Goal: Task Accomplishment & Management: Use online tool/utility

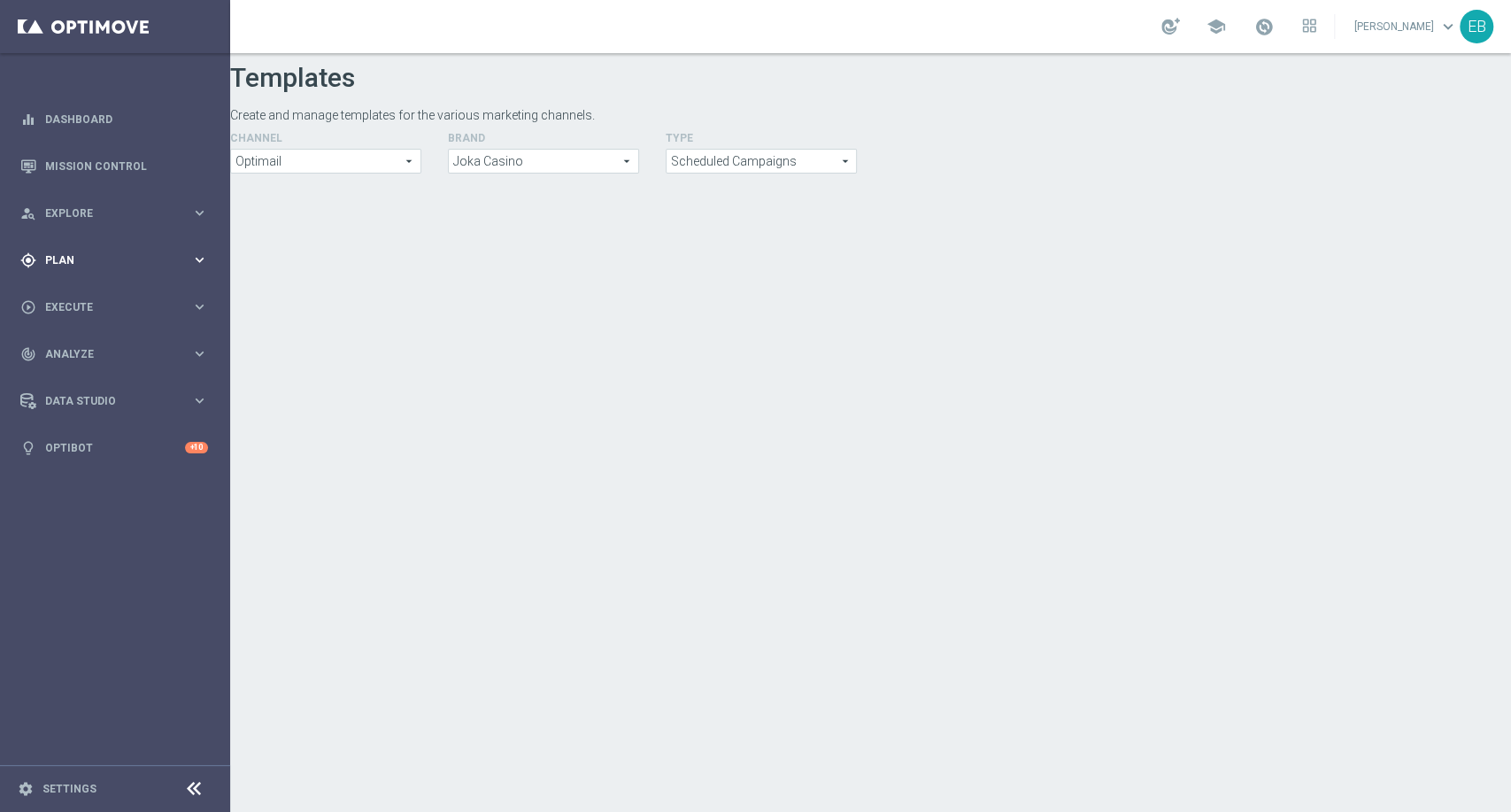
click at [142, 250] on div "gps_fixed Plan keyboard_arrow_right" at bounding box center [114, 259] width 228 height 47
click at [145, 350] on span "Templates" at bounding box center [110, 350] width 126 height 11
click at [106, 380] on link "Optimail" at bounding box center [119, 377] width 129 height 14
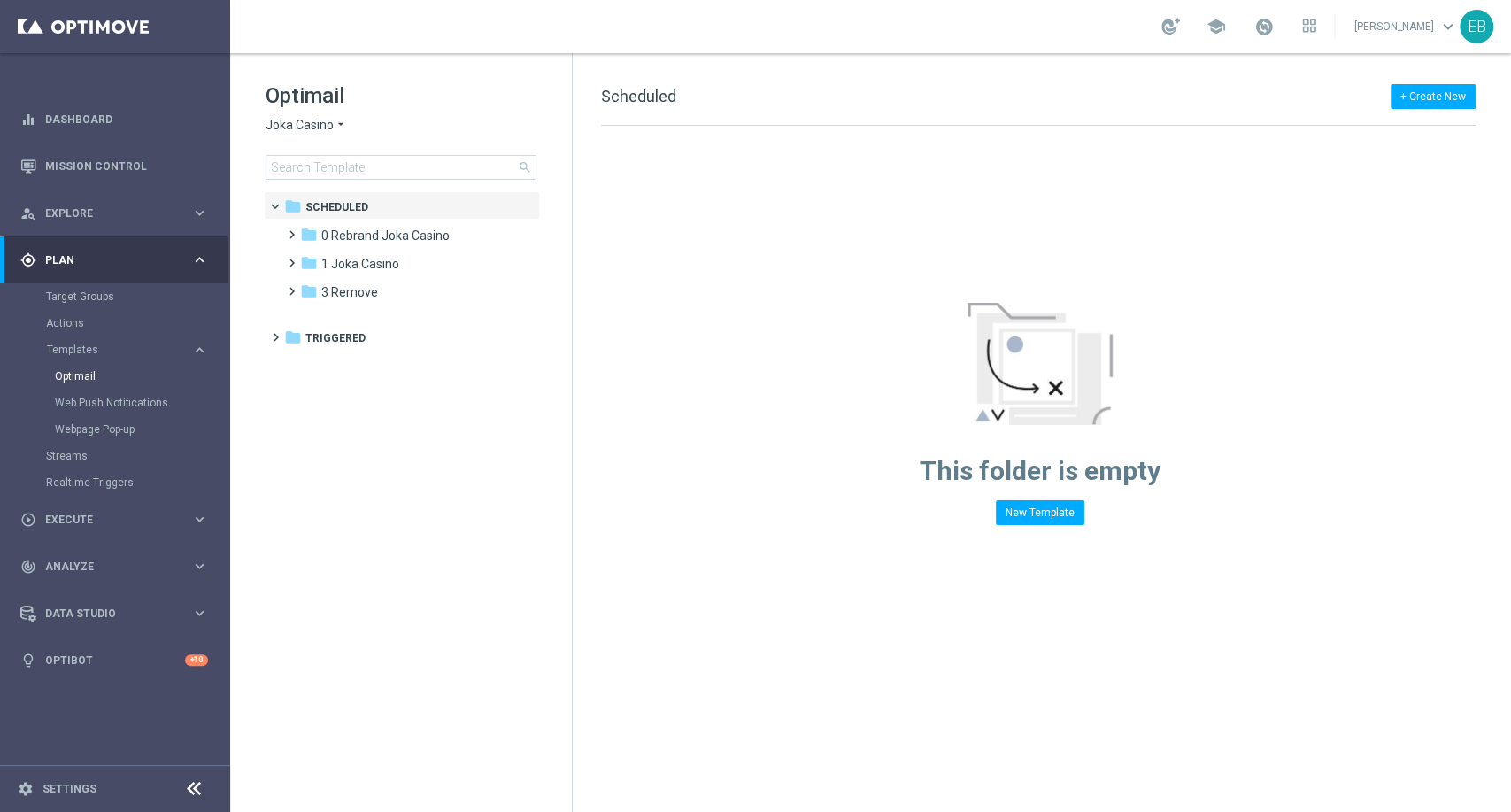
click at [304, 115] on div "Optimail Joka Casino arrow_drop_down × Joka Casino search" at bounding box center [418, 130] width 306 height 98
click at [288, 123] on span "Joka Casino" at bounding box center [299, 125] width 69 height 17
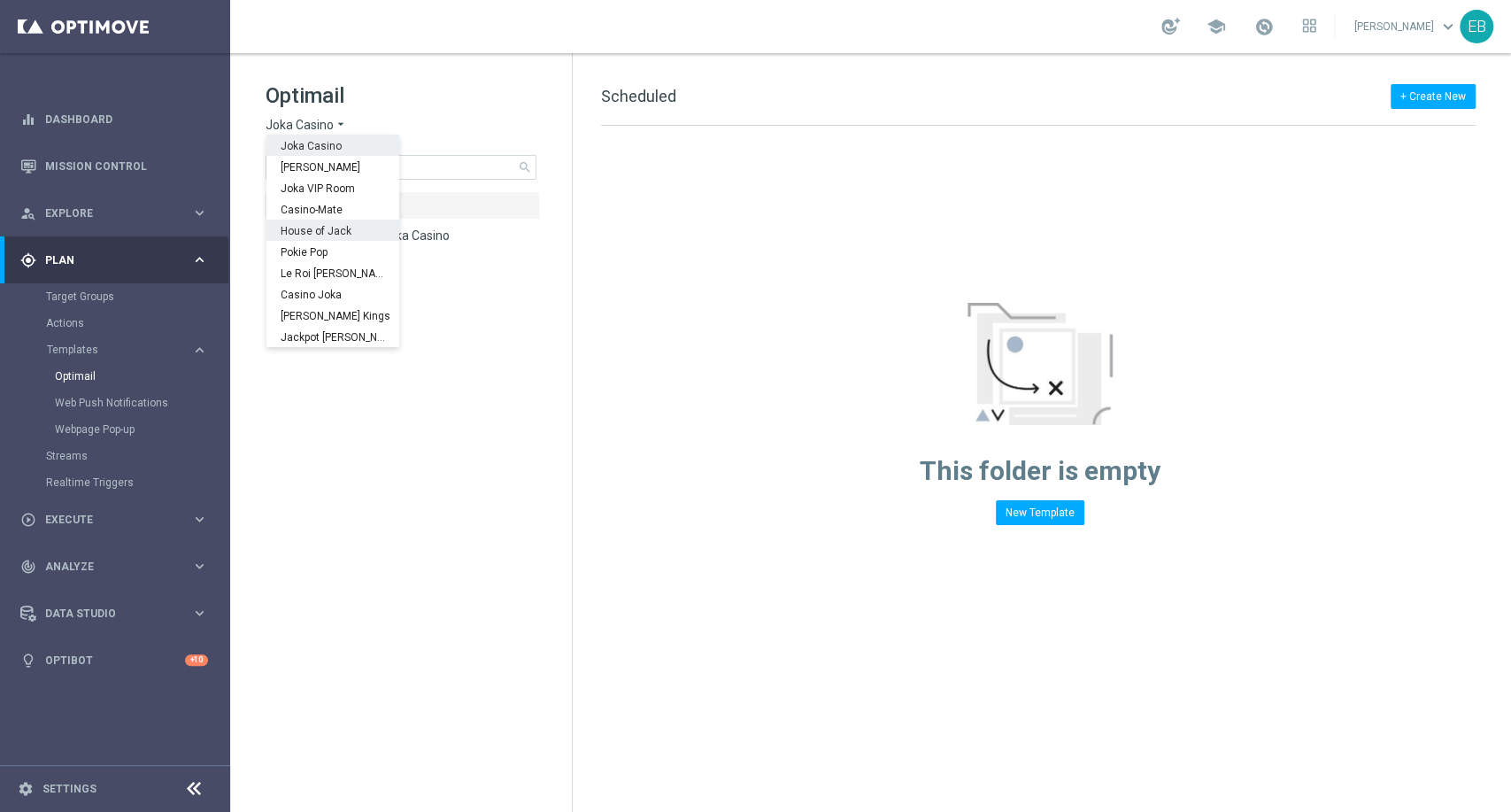
scroll to position [64, 0]
click at [332, 335] on div "IOM" at bounding box center [332, 337] width 133 height 21
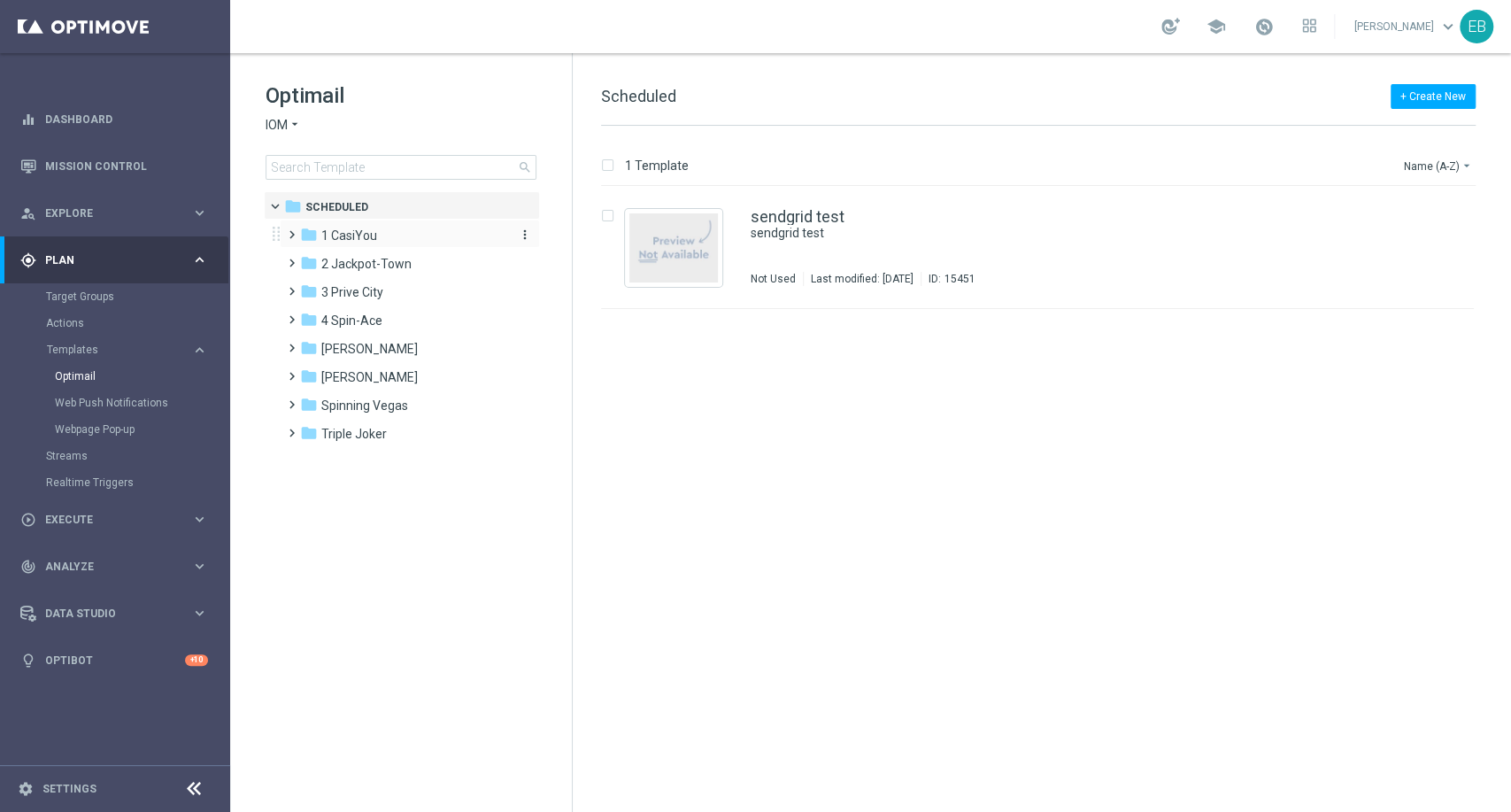
click at [389, 240] on div "folder 1 CasiYou" at bounding box center [402, 236] width 204 height 20
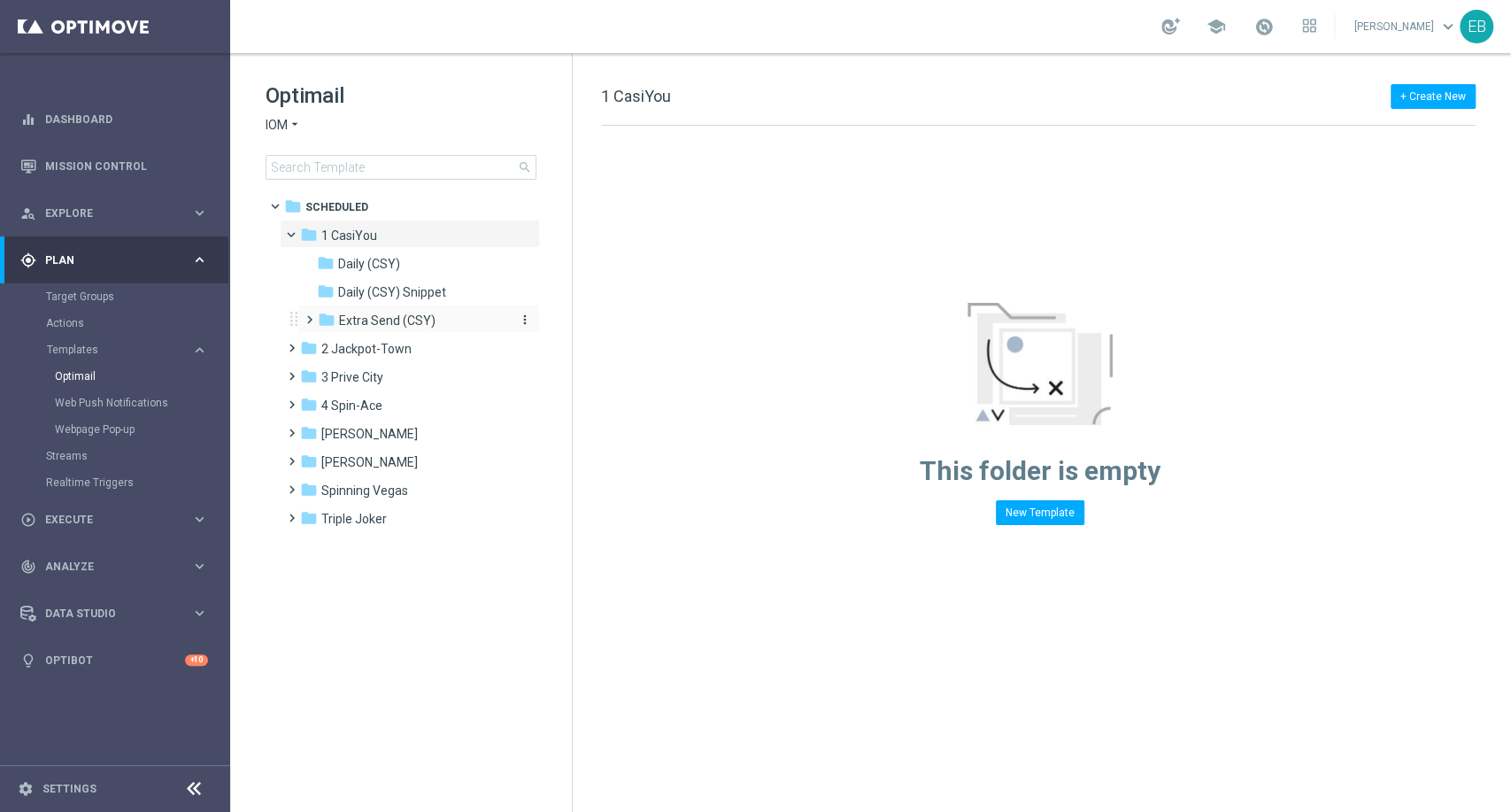
click at [441, 321] on div "folder Extra Send (CSY)" at bounding box center [412, 321] width 189 height 20
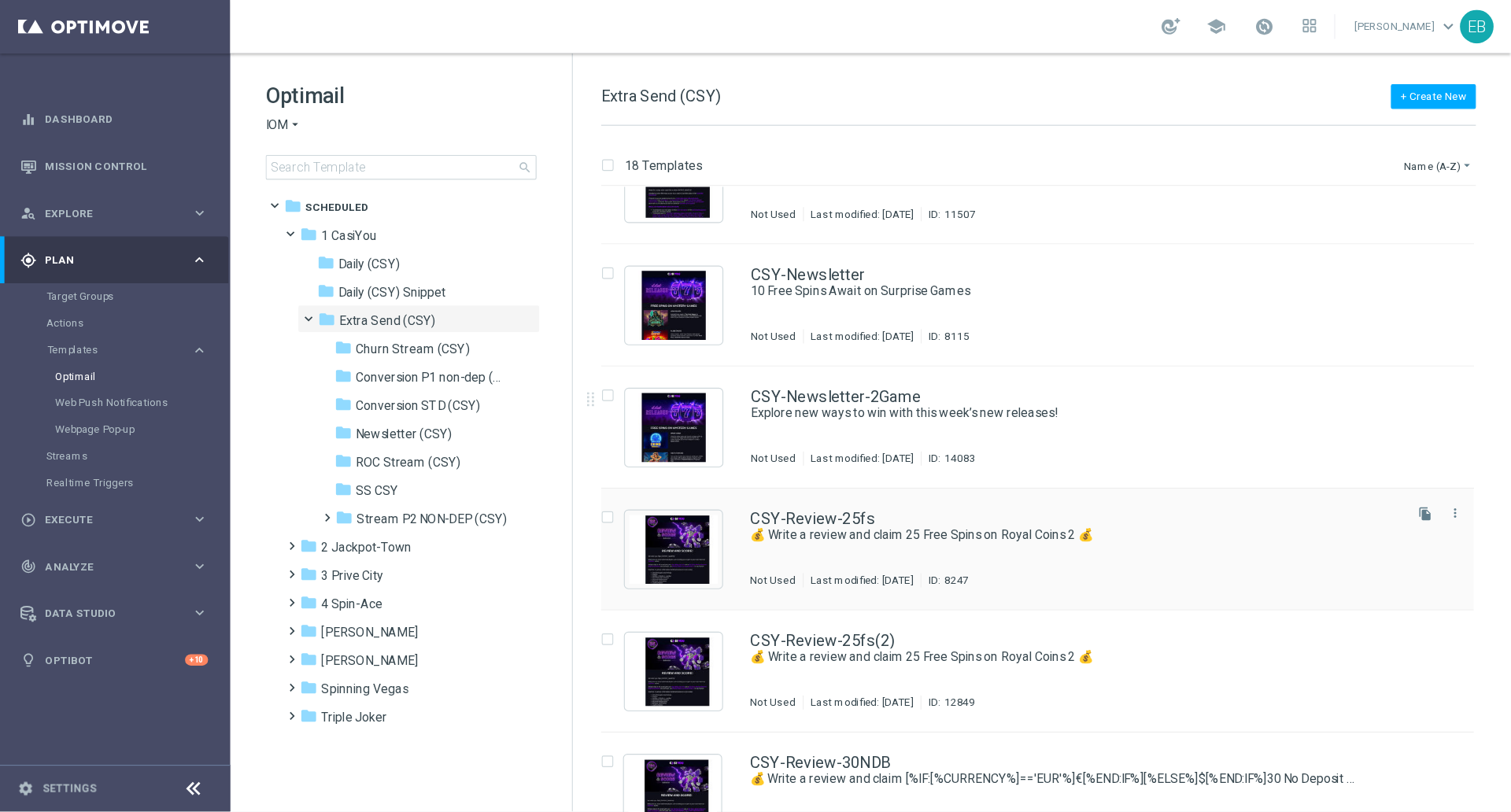
scroll to position [1224, 0]
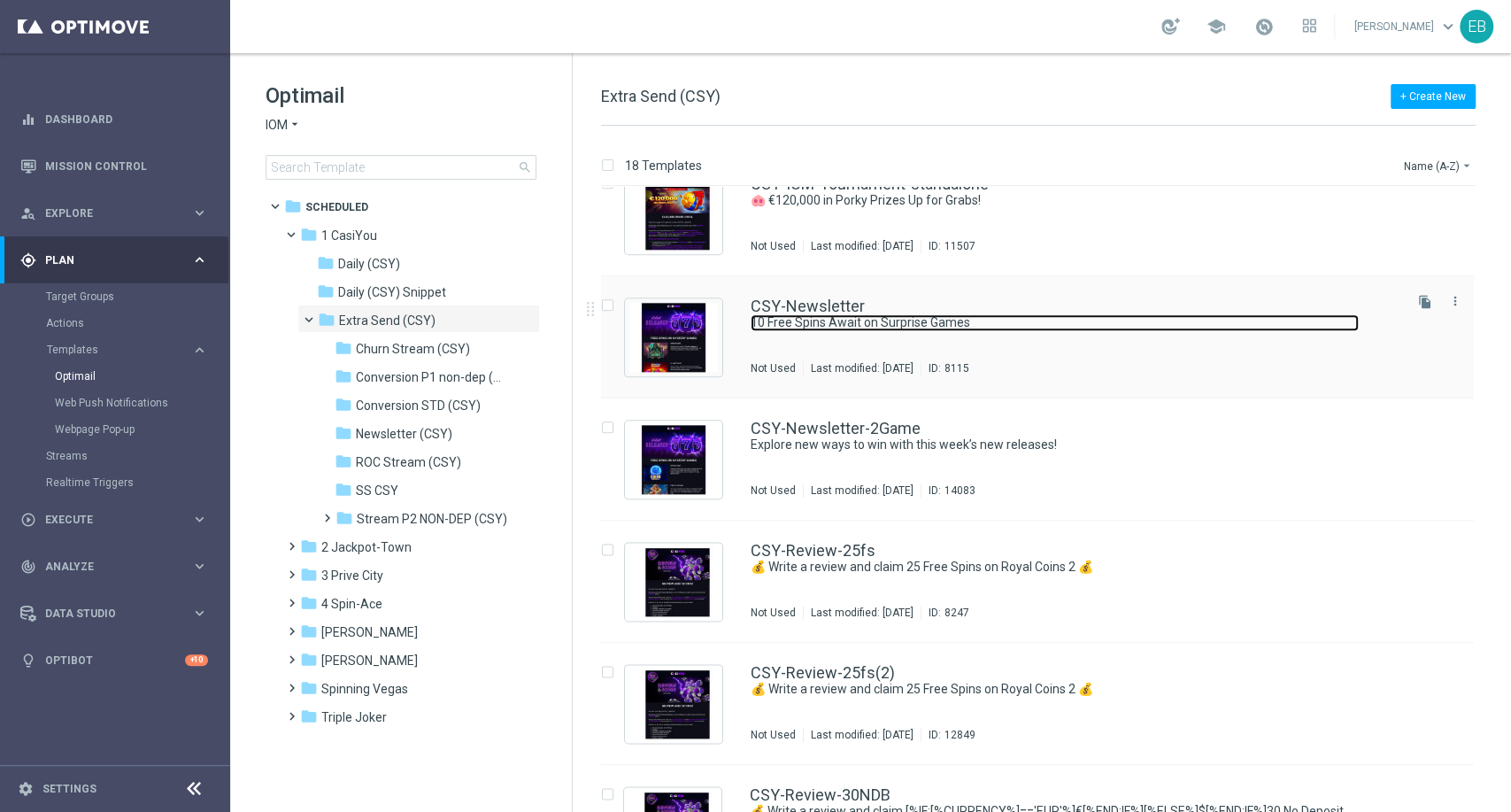
click at [1116, 329] on link "10 Free Spins Await on Surprise Games" at bounding box center [1054, 322] width 608 height 17
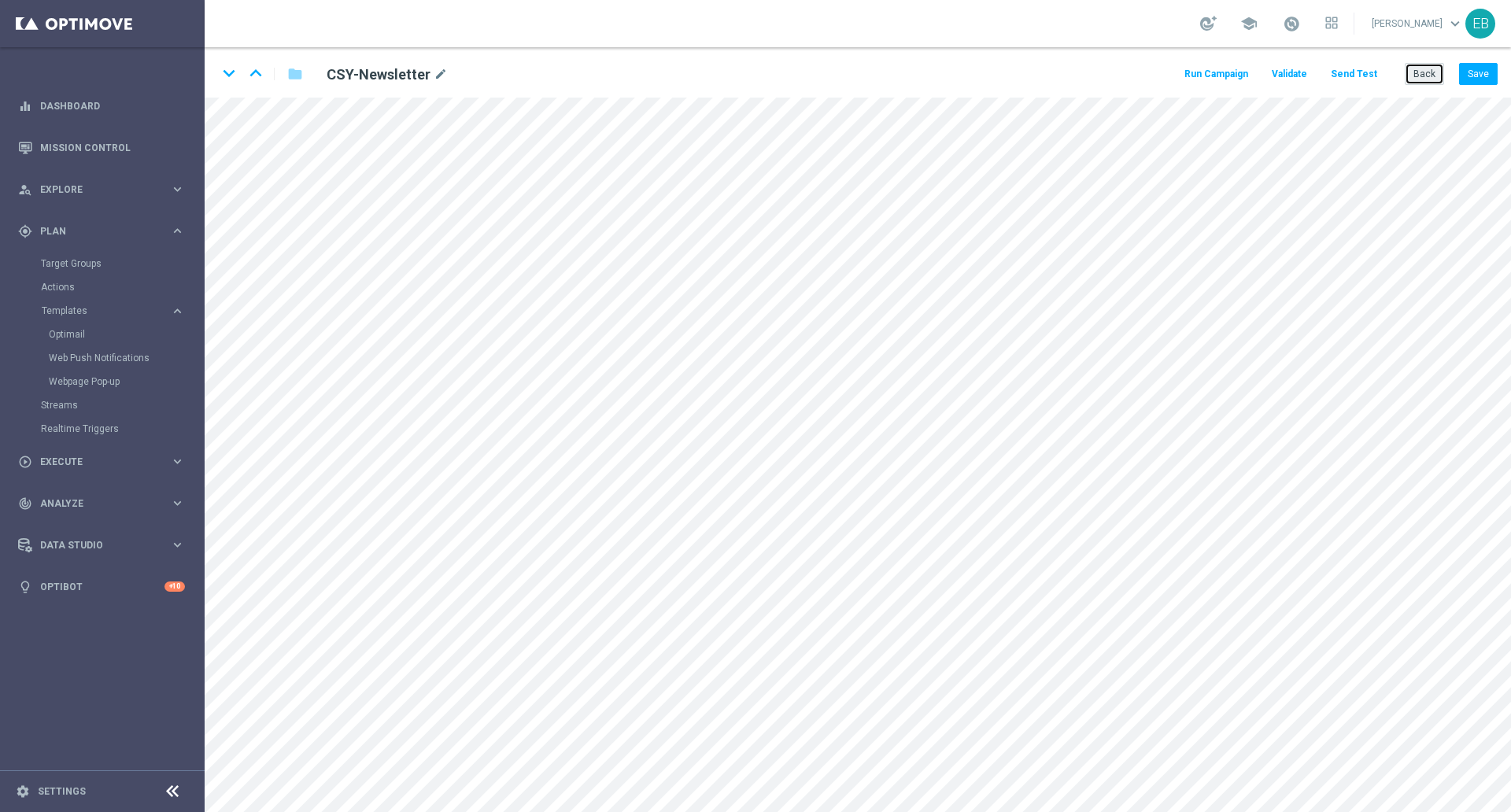
click at [1342, 79] on button "Back" at bounding box center [1425, 74] width 40 height 22
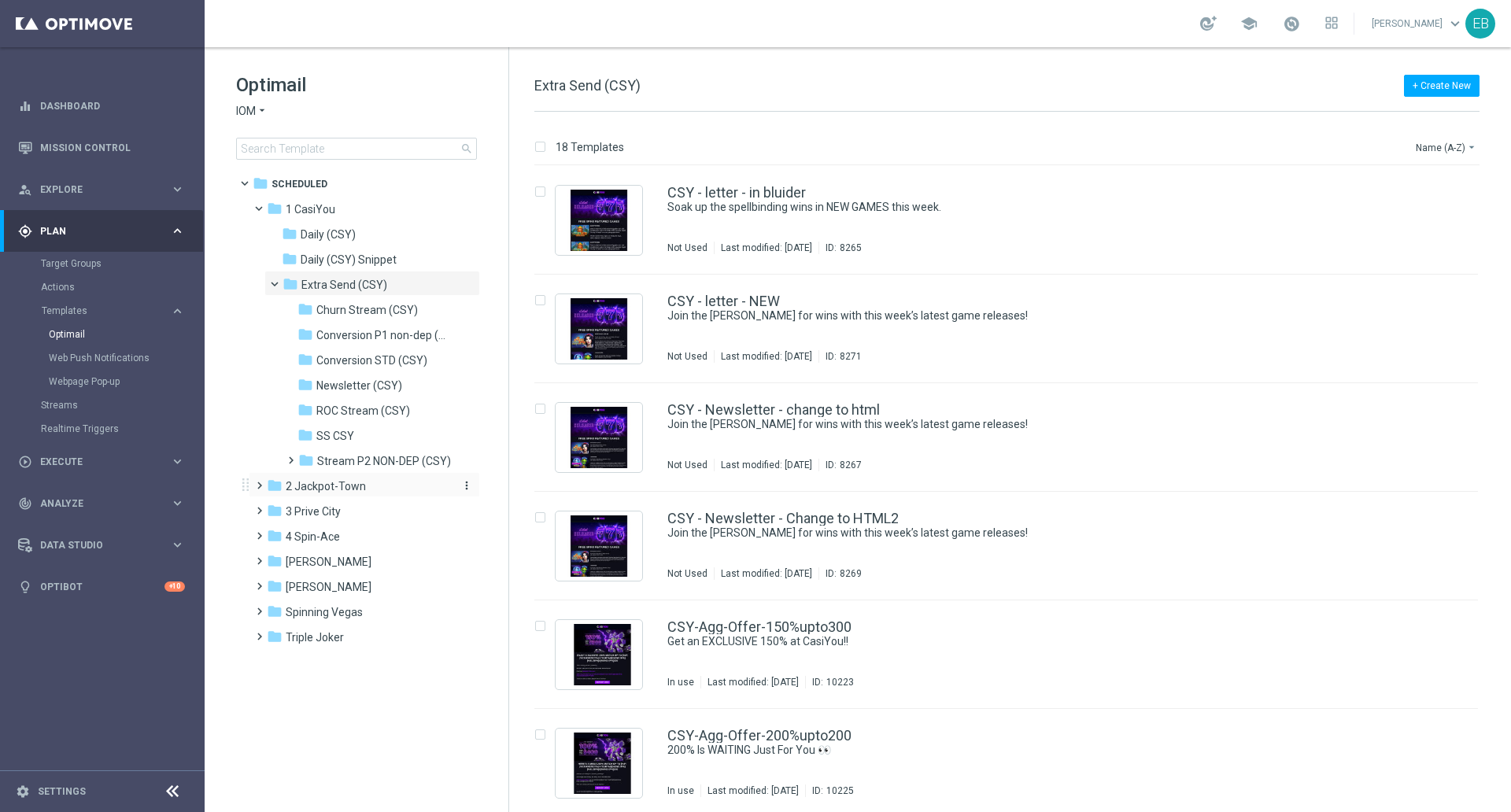
click at [373, 491] on div "folder 2 Jackpot-Town" at bounding box center [357, 486] width 181 height 18
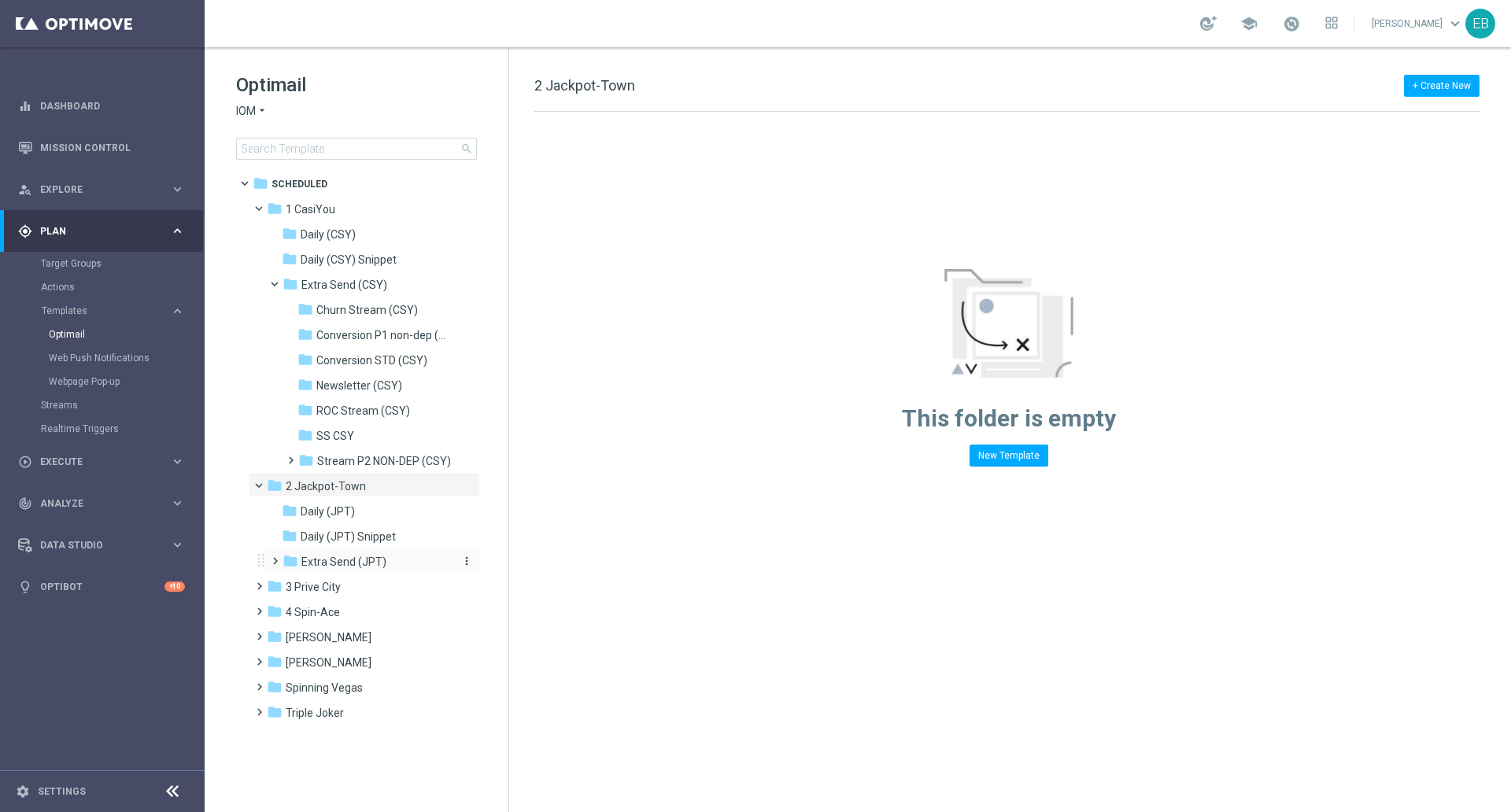
click at [412, 559] on div "folder Extra Send (JPT)" at bounding box center [366, 562] width 168 height 18
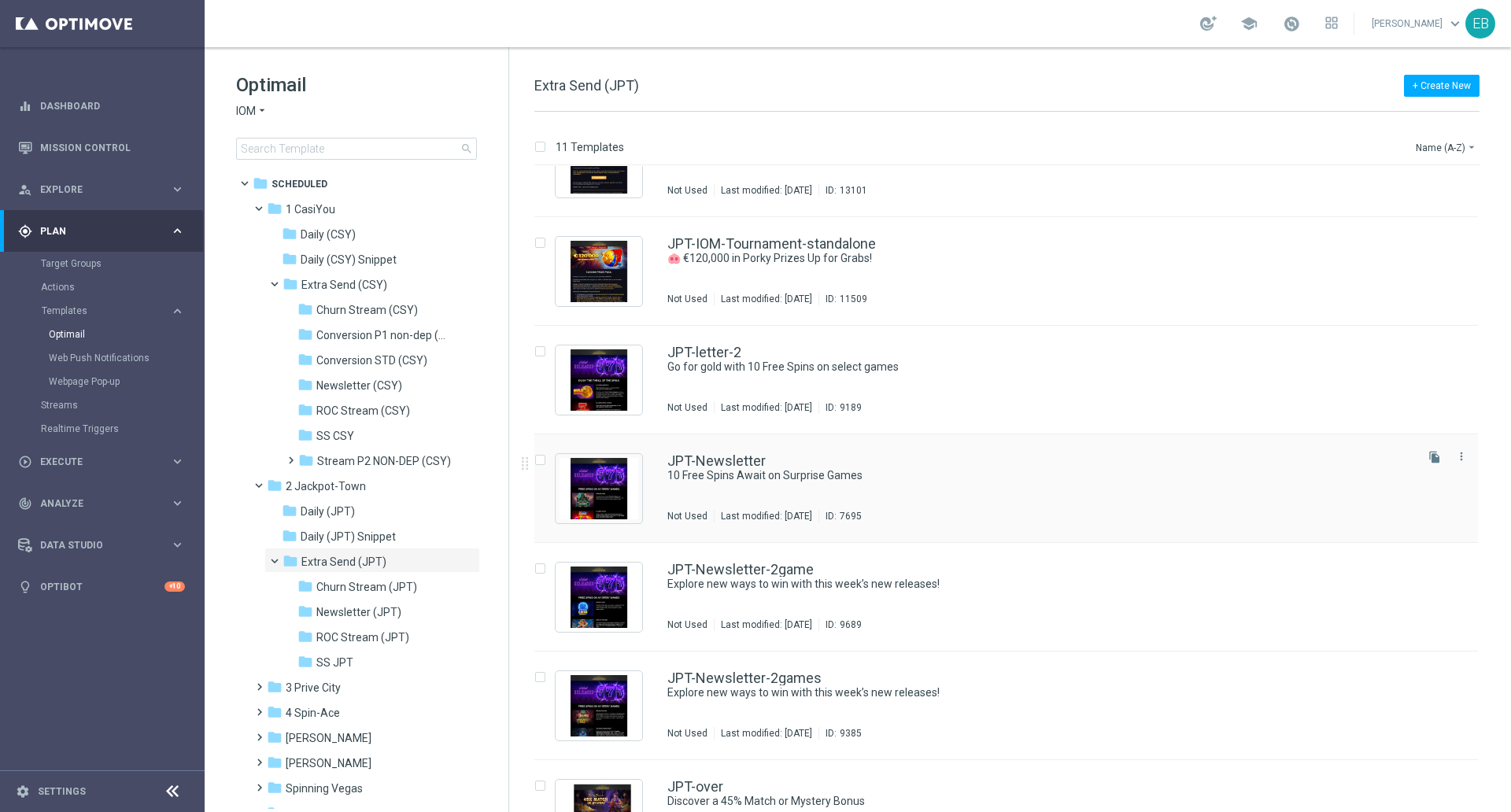
scroll to position [548, 0]
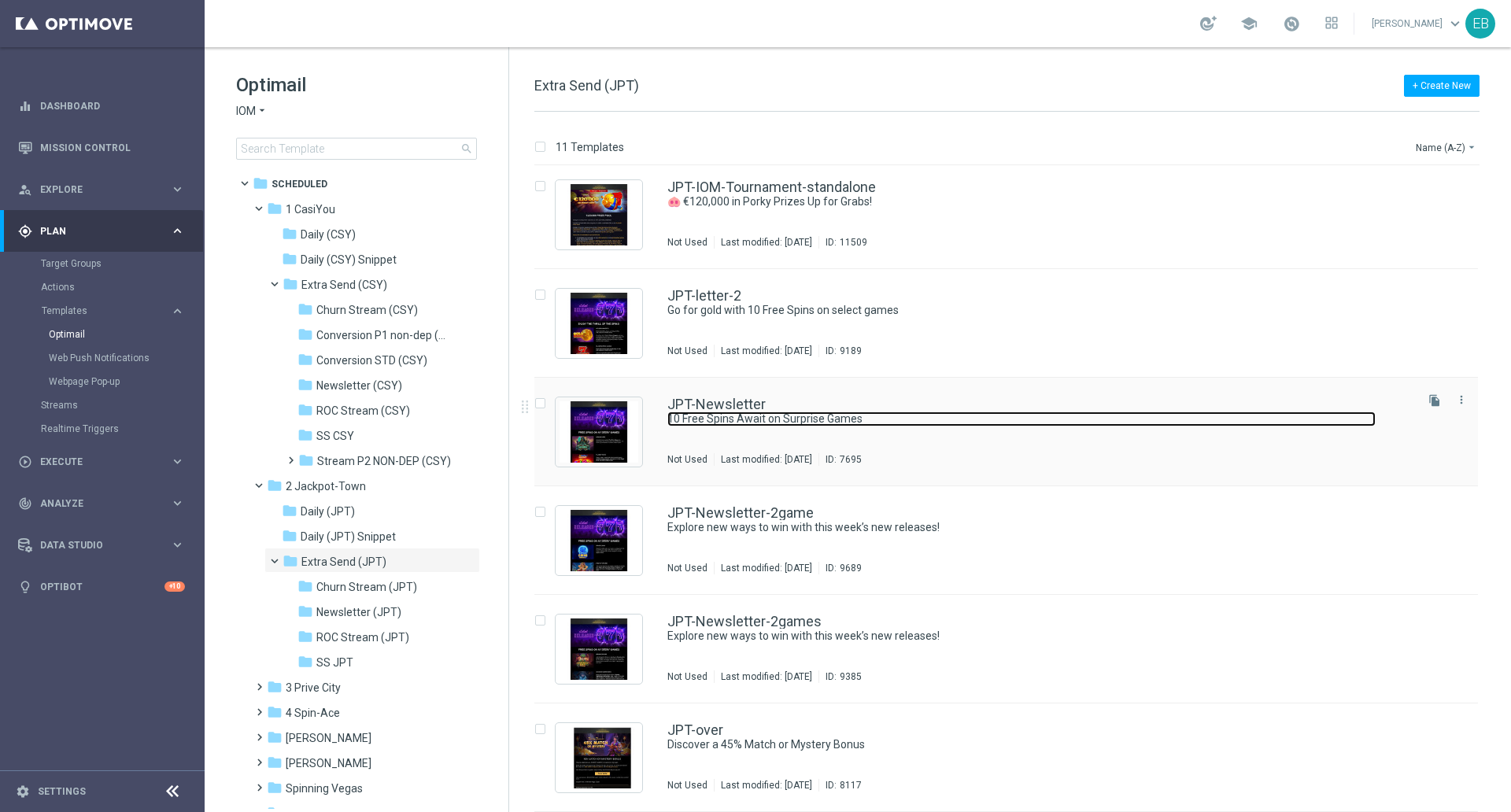
click at [1036, 412] on link "10 Free Spins Await on Surprise Games" at bounding box center [1021, 419] width 708 height 15
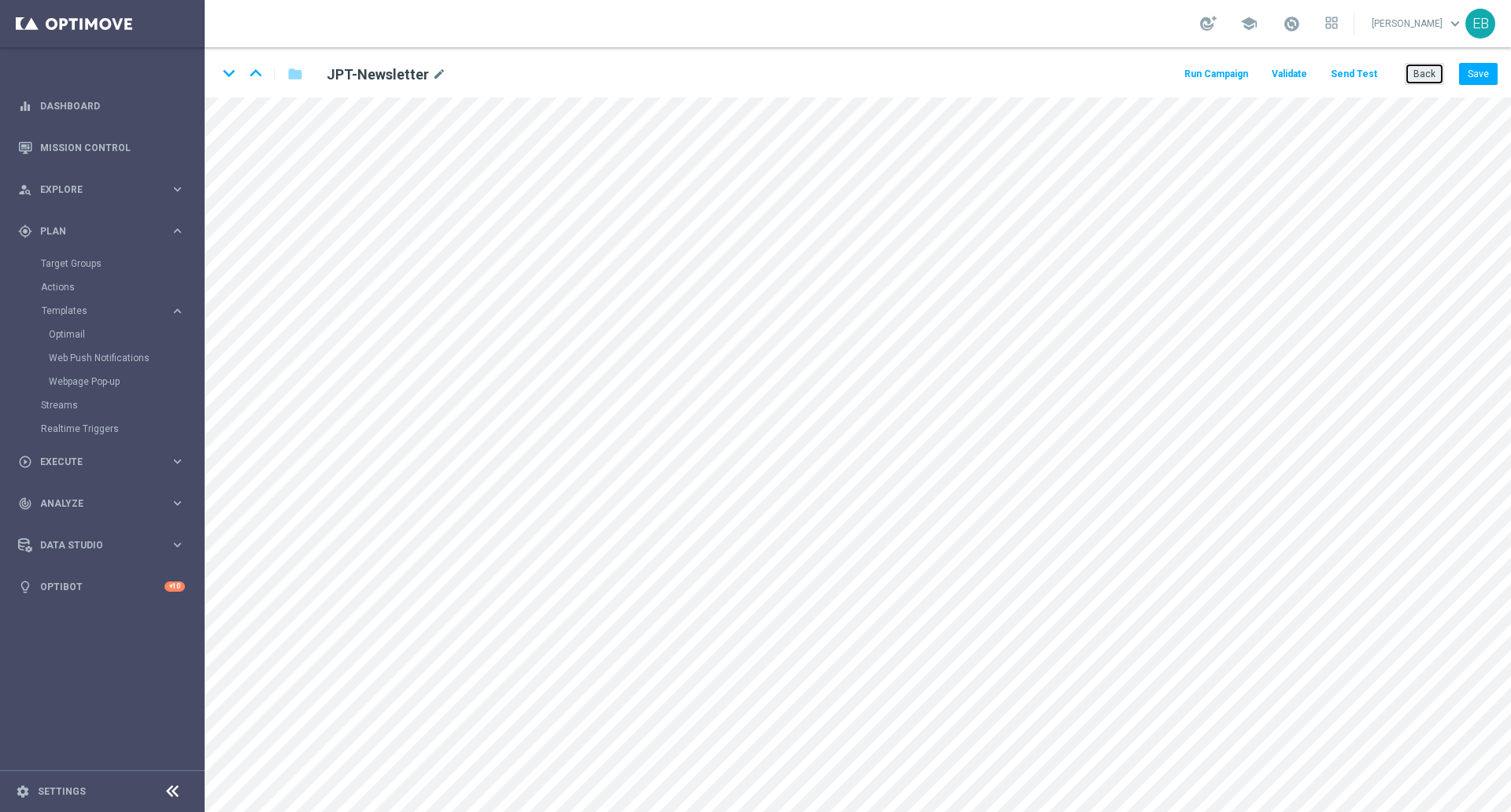
click at [1342, 67] on button "Back" at bounding box center [1425, 74] width 40 height 22
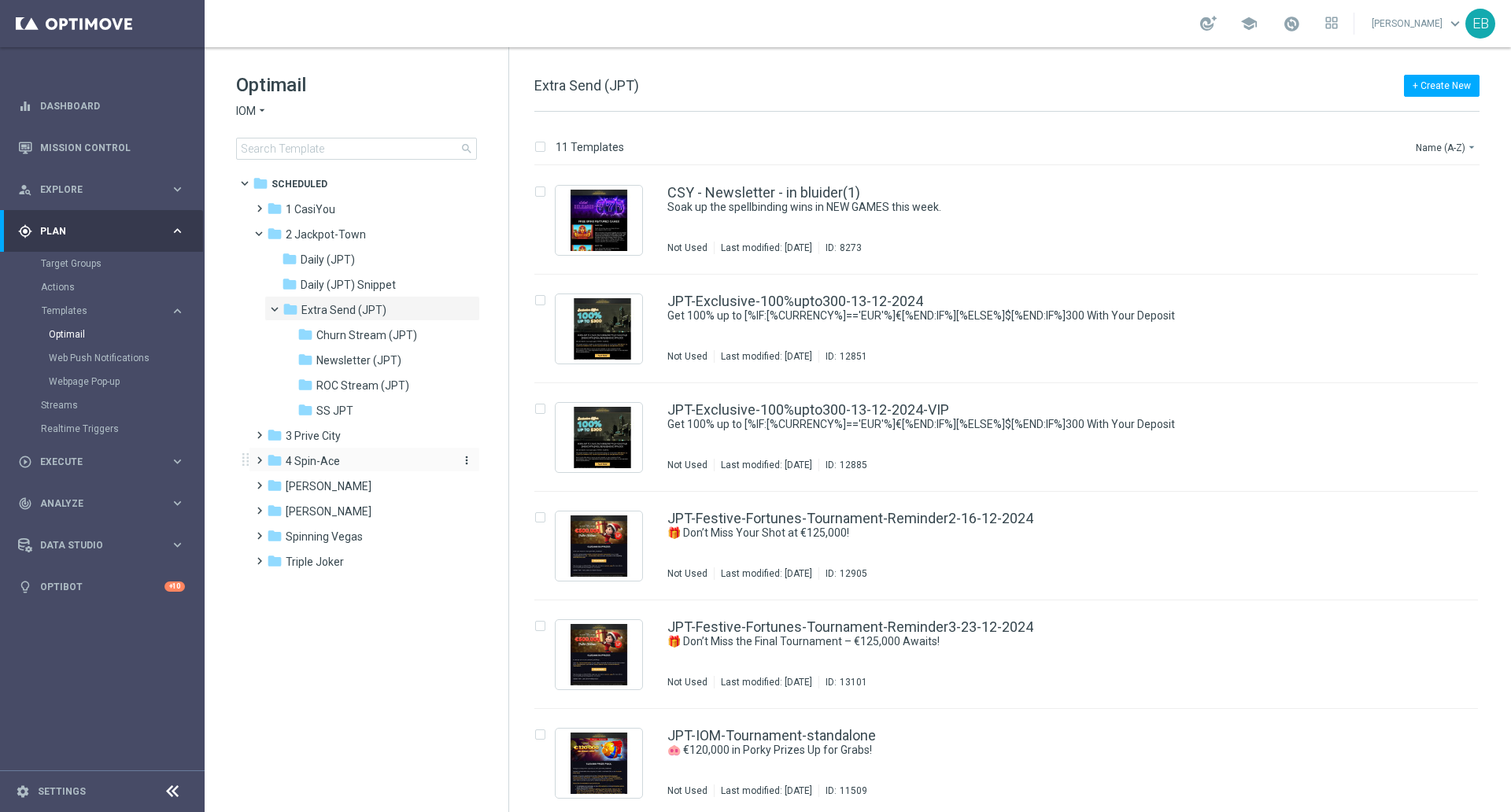
click at [338, 454] on span "4 Spin-Ace" at bounding box center [313, 461] width 55 height 14
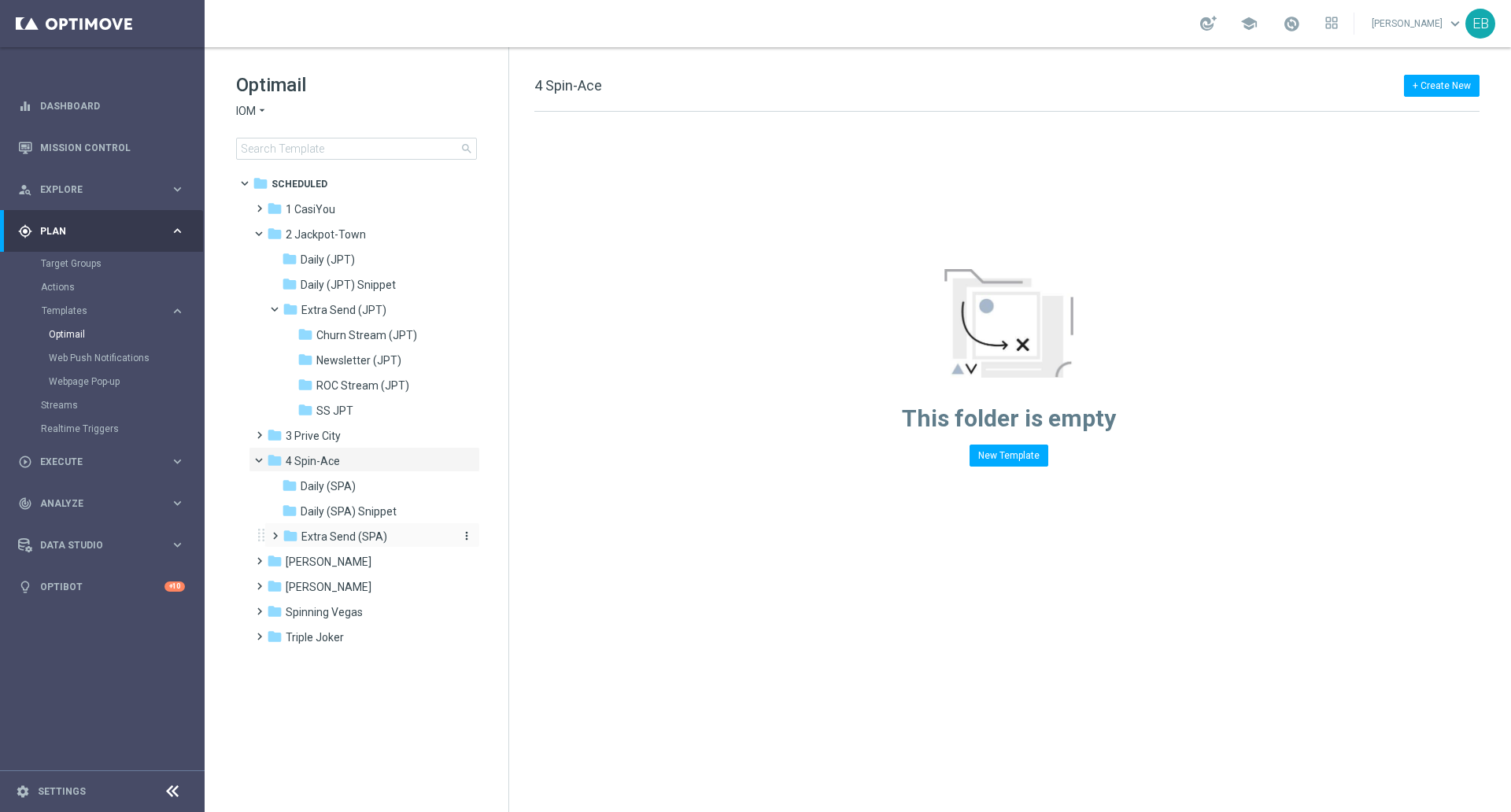
click at [394, 529] on div "folder Extra Send (SPA)" at bounding box center [366, 537] width 168 height 18
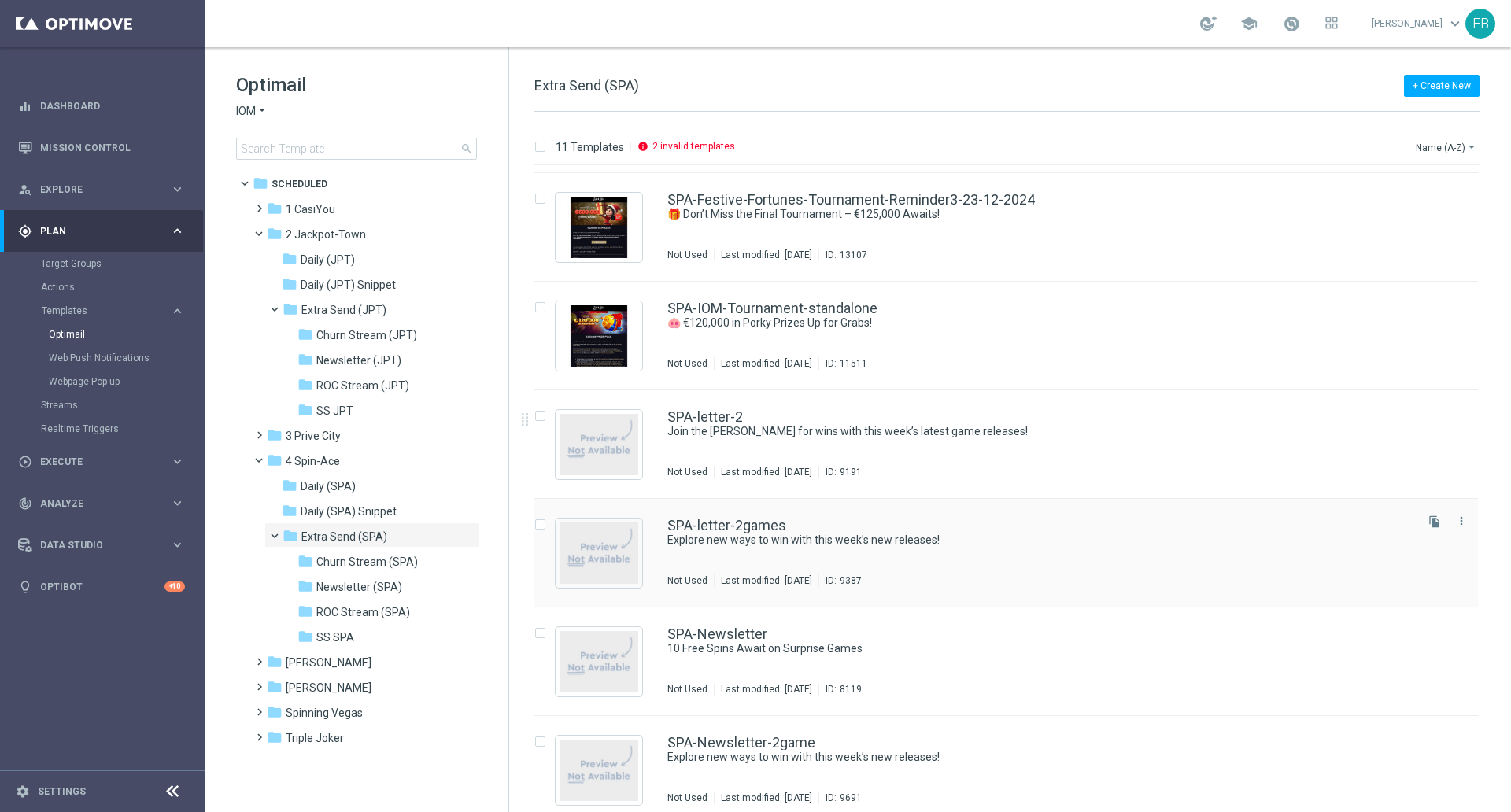
scroll to position [548, 0]
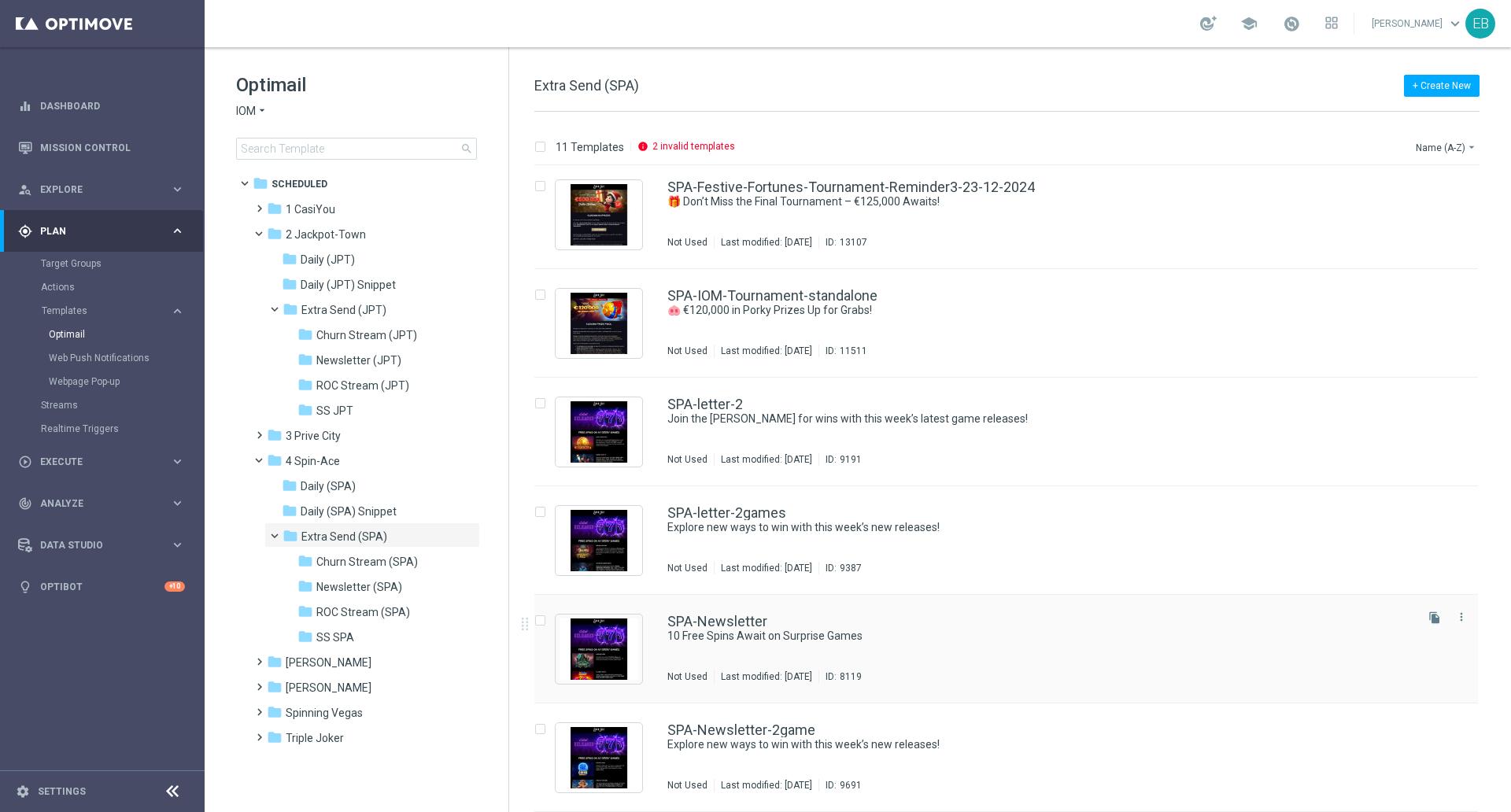
click at [1123, 651] on div "SPA-Newsletter 10 Free Spins Await on Surprise Games Not Used Last modified: Th…" at bounding box center [1039, 648] width 744 height 68
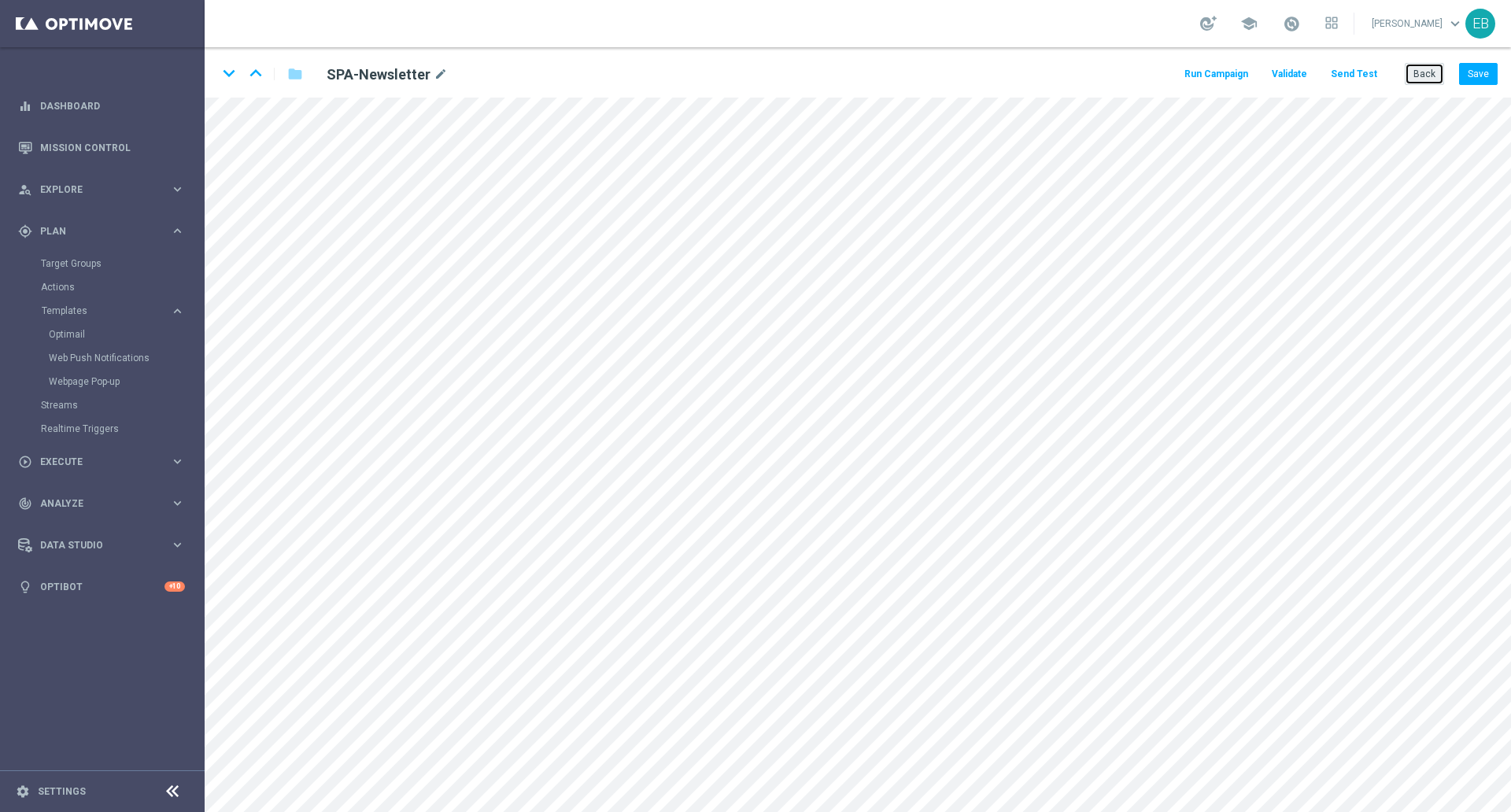
click at [1342, 74] on button "Back" at bounding box center [1425, 74] width 40 height 22
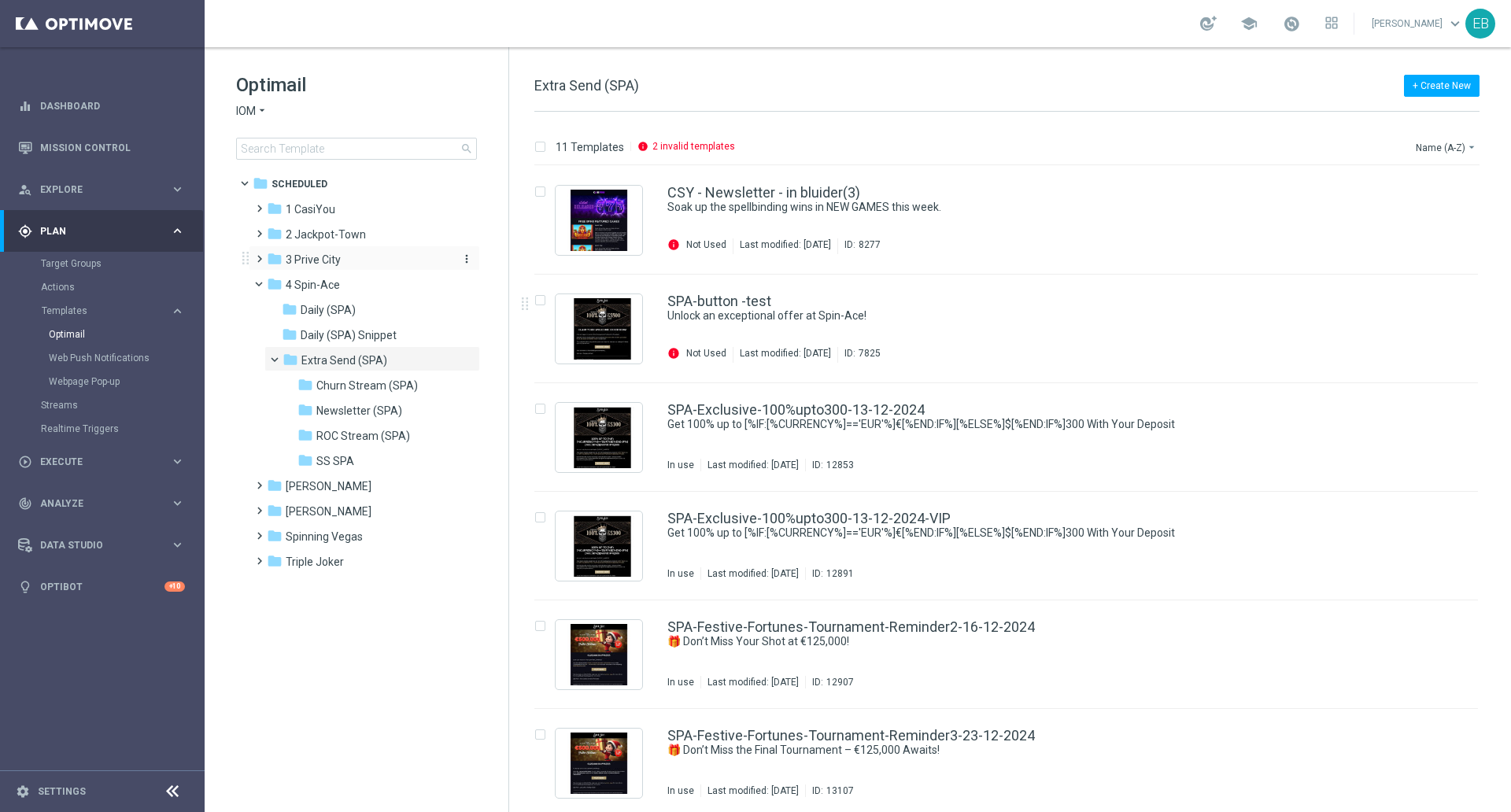
click at [323, 253] on span "3 Prive City" at bounding box center [313, 260] width 55 height 14
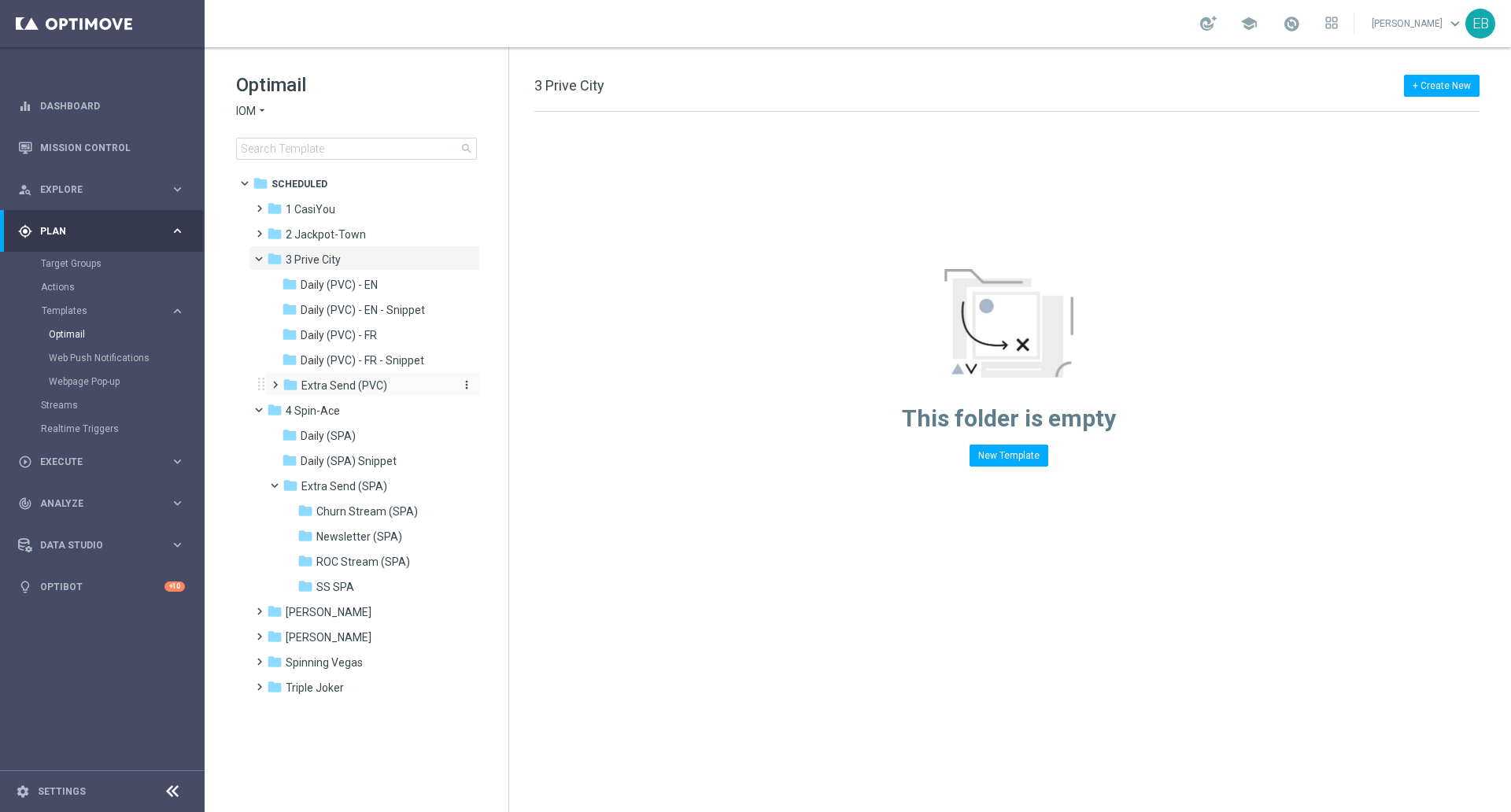
click at [381, 391] on span "Extra Send (PVC)" at bounding box center [344, 385] width 85 height 14
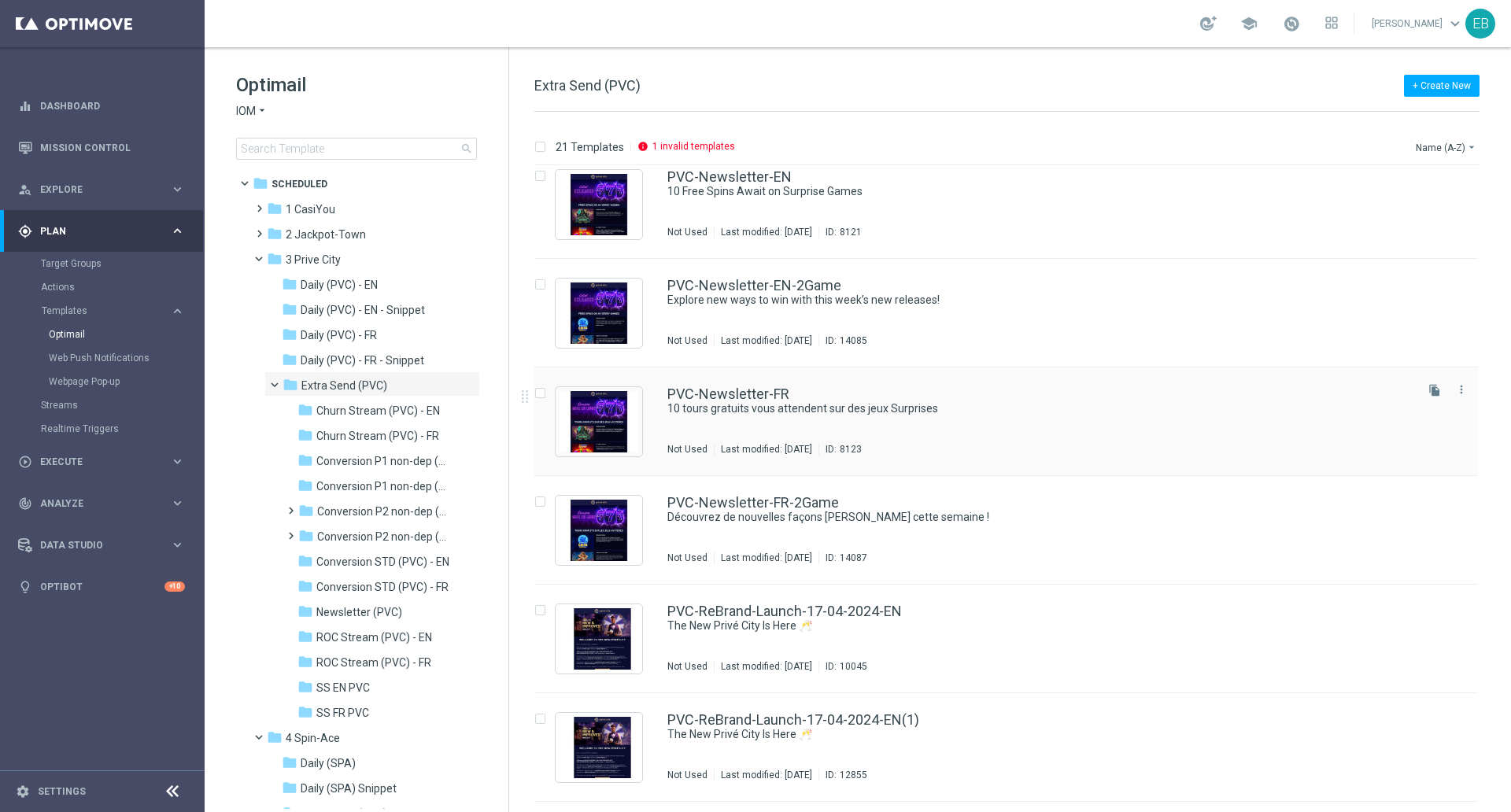
scroll to position [1437, 0]
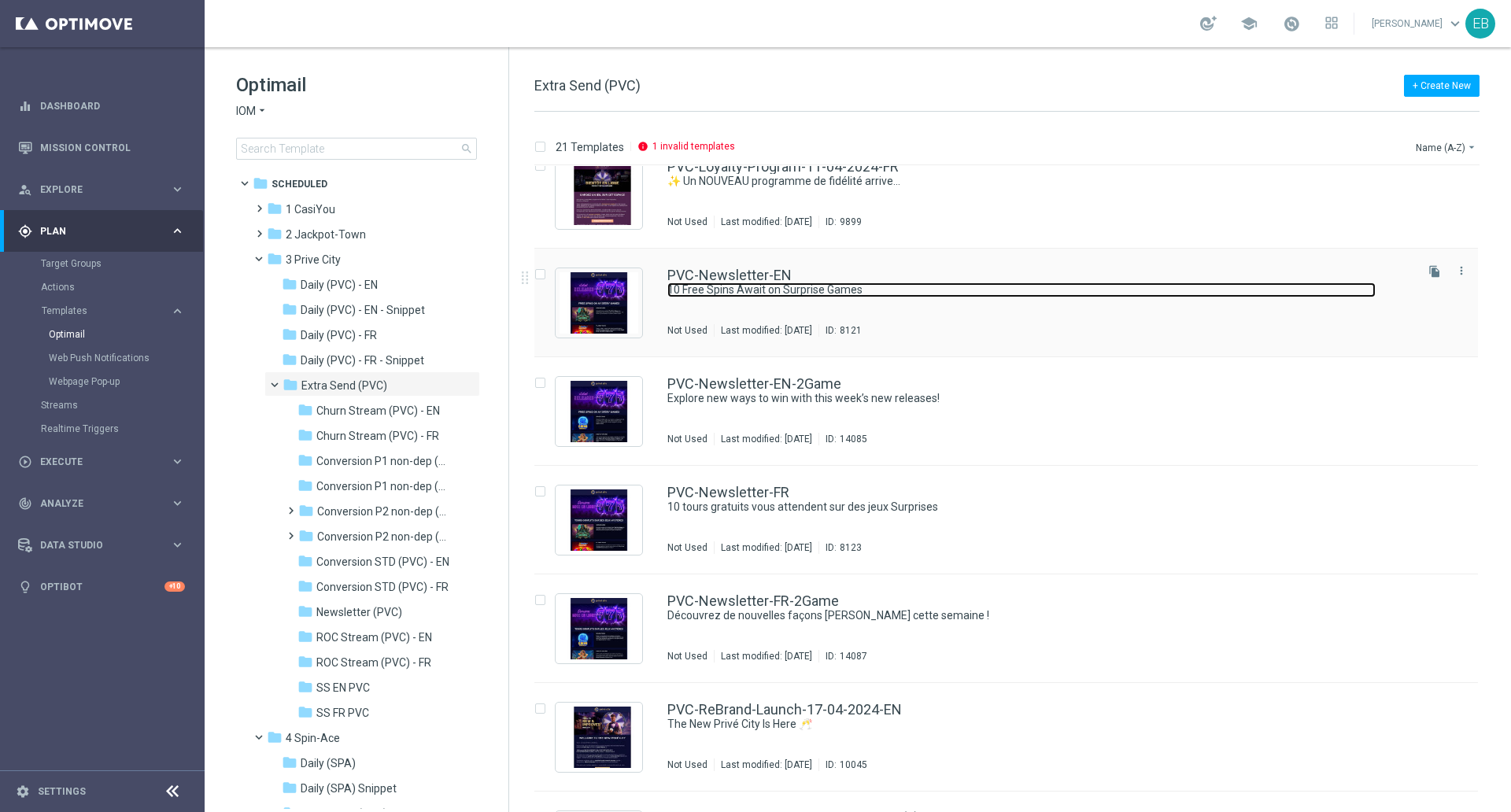
click at [951, 289] on link "10 Free Spins Await on Surprise Games" at bounding box center [1021, 290] width 708 height 15
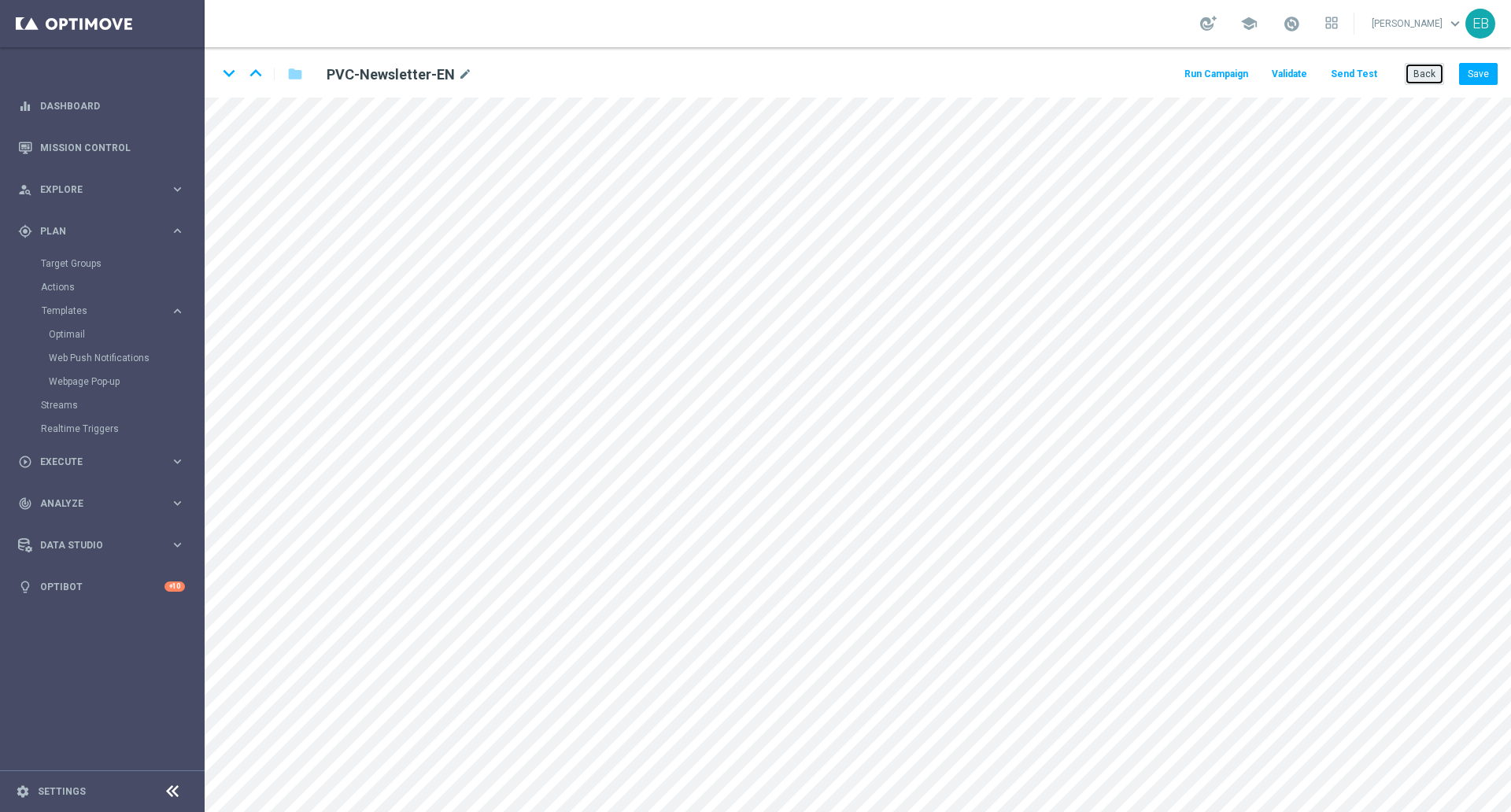
click at [1342, 78] on button "Back" at bounding box center [1425, 74] width 40 height 22
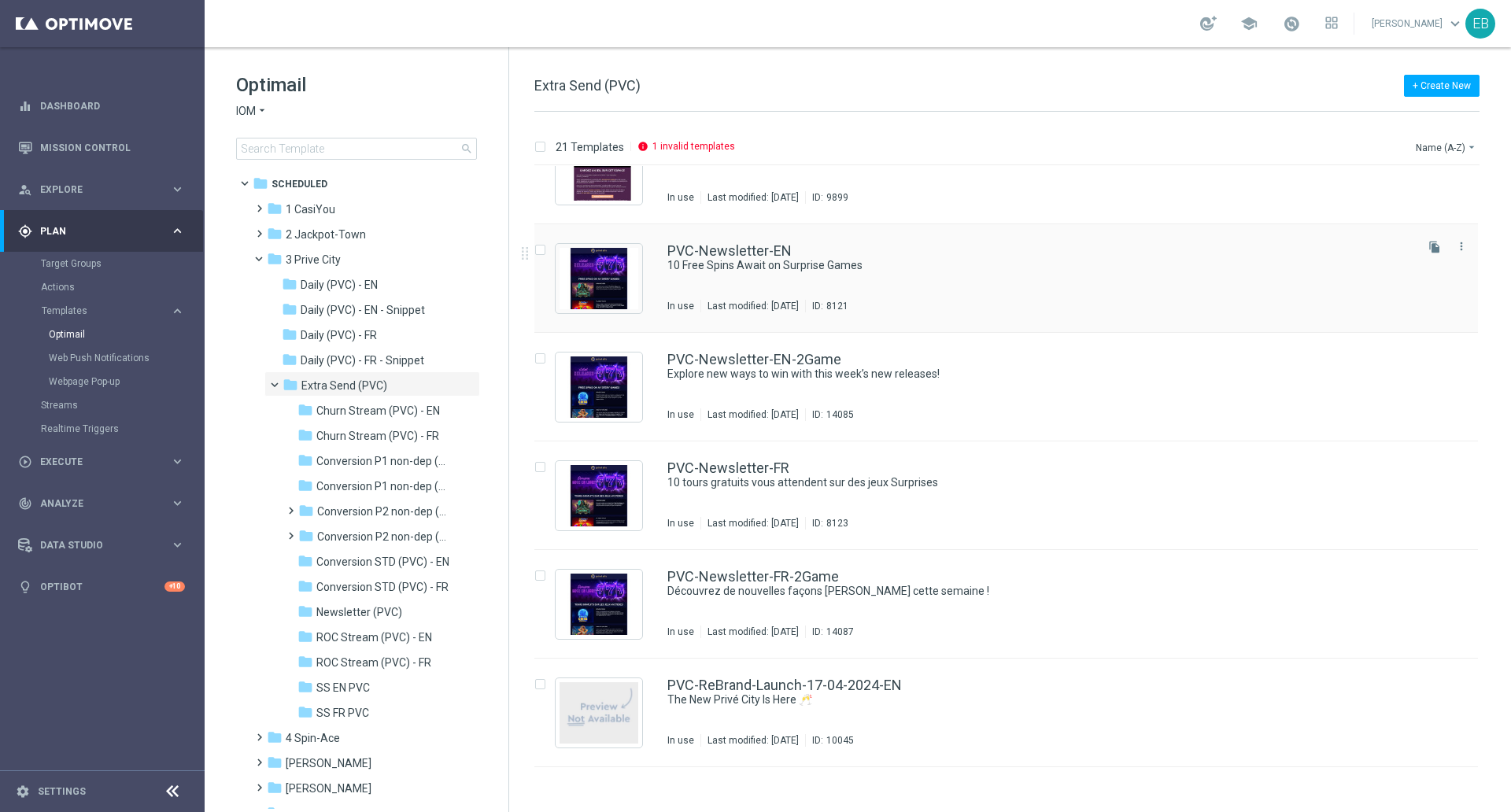
scroll to position [1475, 0]
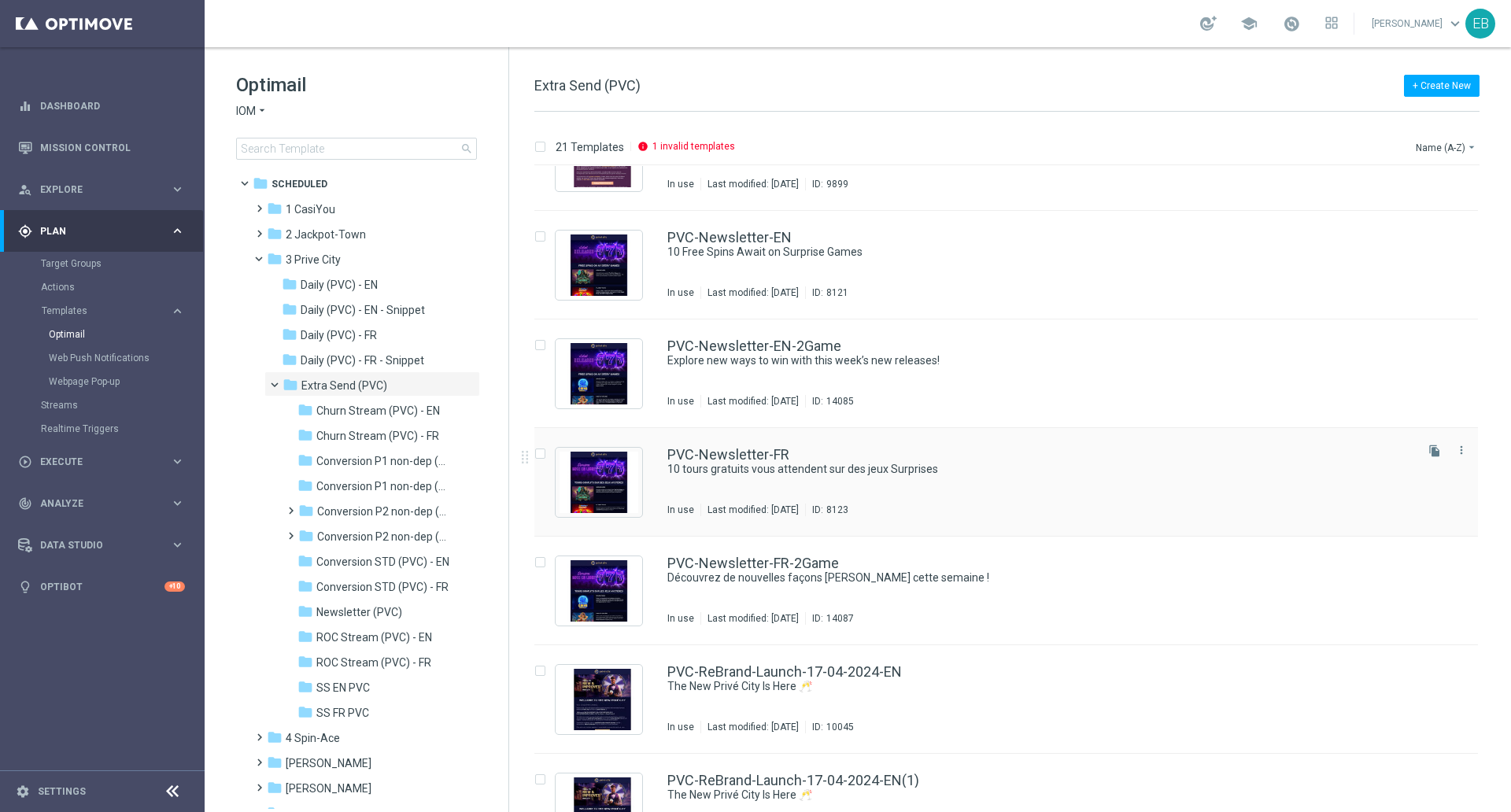
click at [1018, 458] on div "PVC-Newsletter-FR" at bounding box center [1039, 455] width 744 height 14
